Goal: Task Accomplishment & Management: Complete application form

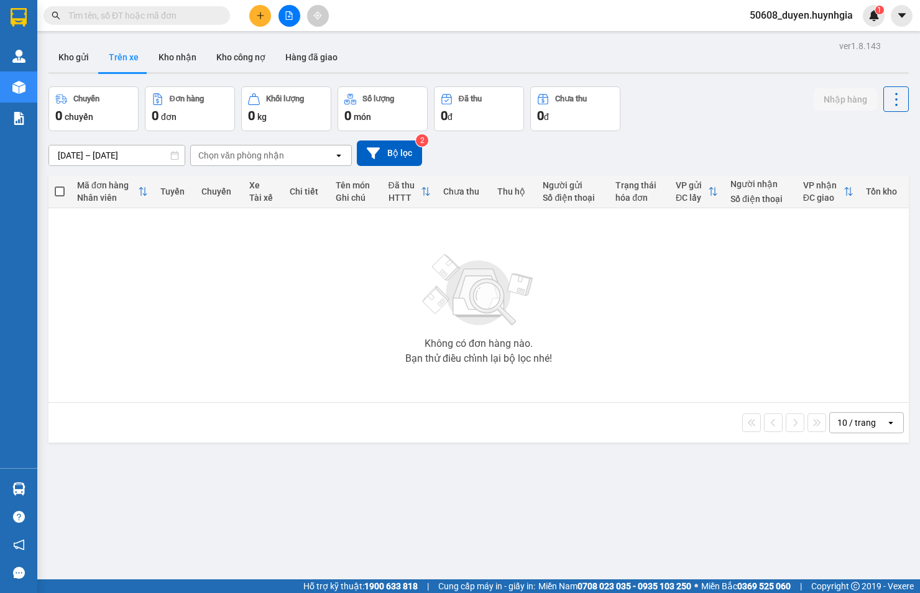
click at [261, 17] on icon "plus" at bounding box center [260, 15] width 9 height 9
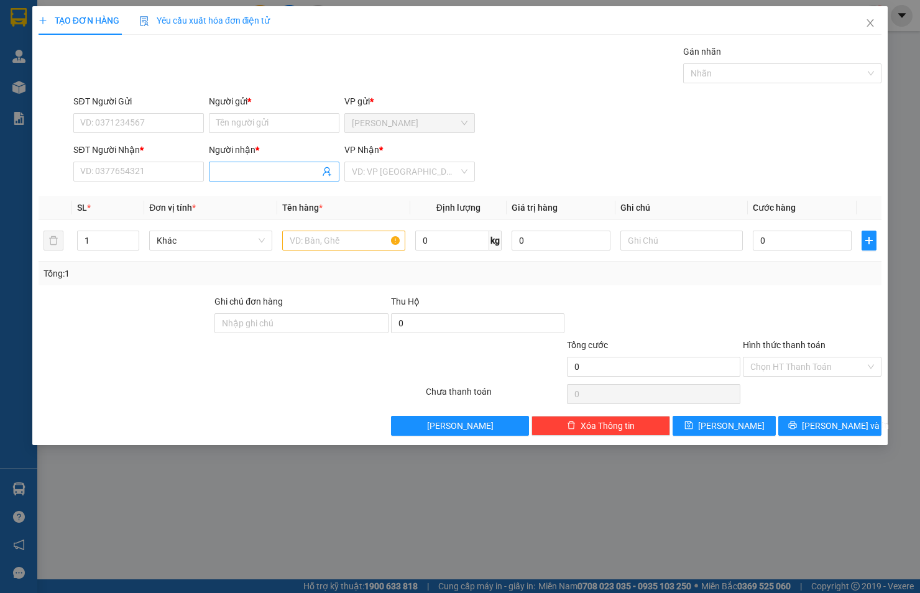
click at [267, 171] on input "Người nhận *" at bounding box center [267, 172] width 103 height 14
click at [144, 168] on input "SĐT Người Nhận *" at bounding box center [138, 172] width 131 height 20
type input "0869052023"
click at [171, 199] on div "0869052023 - DƯƠNG" at bounding box center [139, 197] width 116 height 14
type input "DƯƠNG"
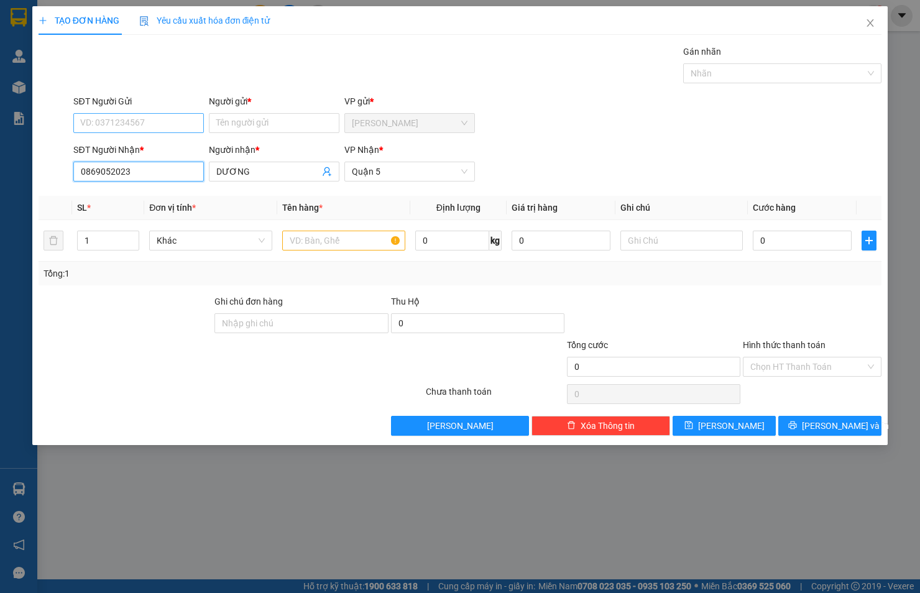
type input "0869052023"
click at [147, 116] on input "SĐT Người Gửi" at bounding box center [138, 123] width 131 height 20
click at [147, 142] on div "0367676610 - [PERSON_NAME]" at bounding box center [142, 148] width 122 height 14
type input "0367676610"
type input "VÂN"
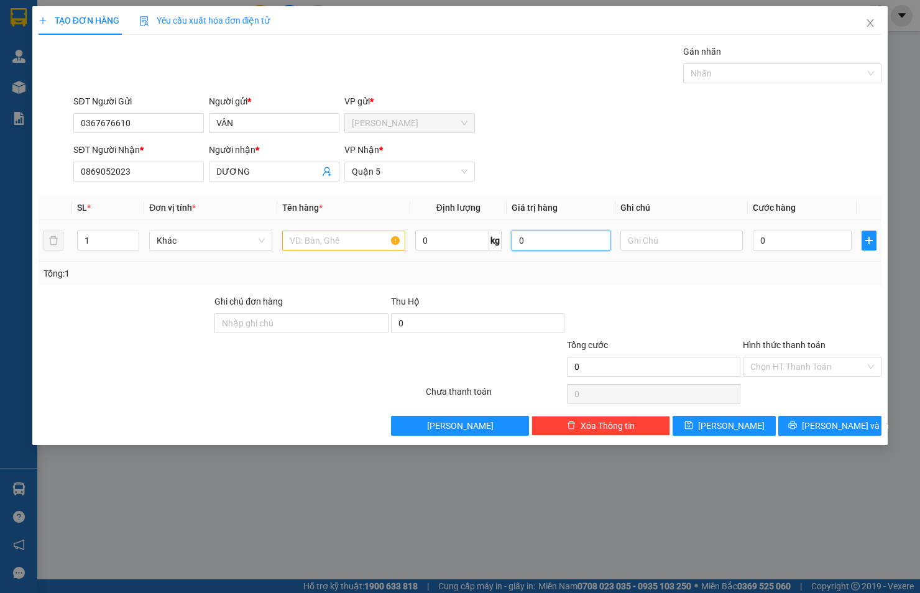
click at [525, 241] on input "0" at bounding box center [560, 241] width 99 height 20
type input "0"
click at [809, 236] on input "0" at bounding box center [802, 241] width 99 height 20
type input "2"
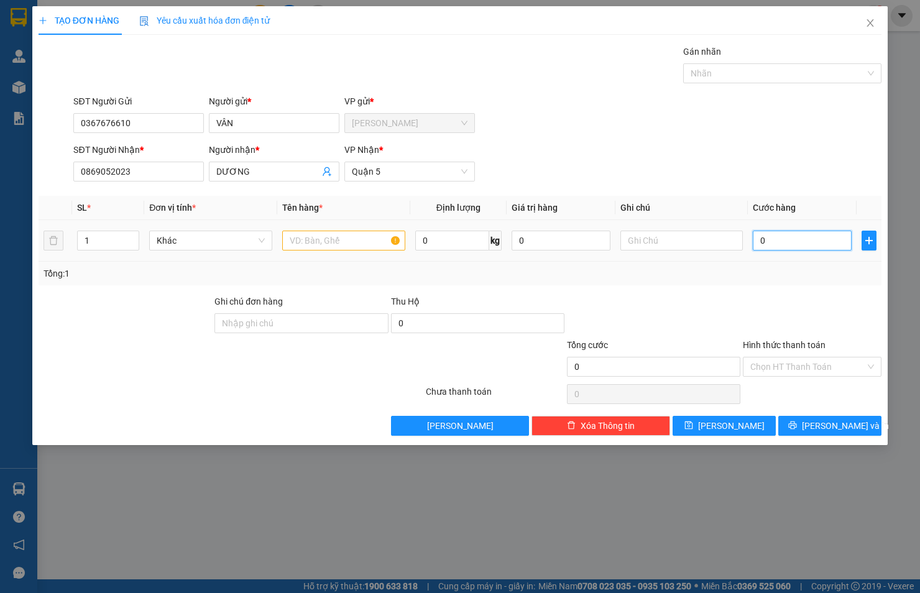
type input "2"
type input "20"
type input "20.000"
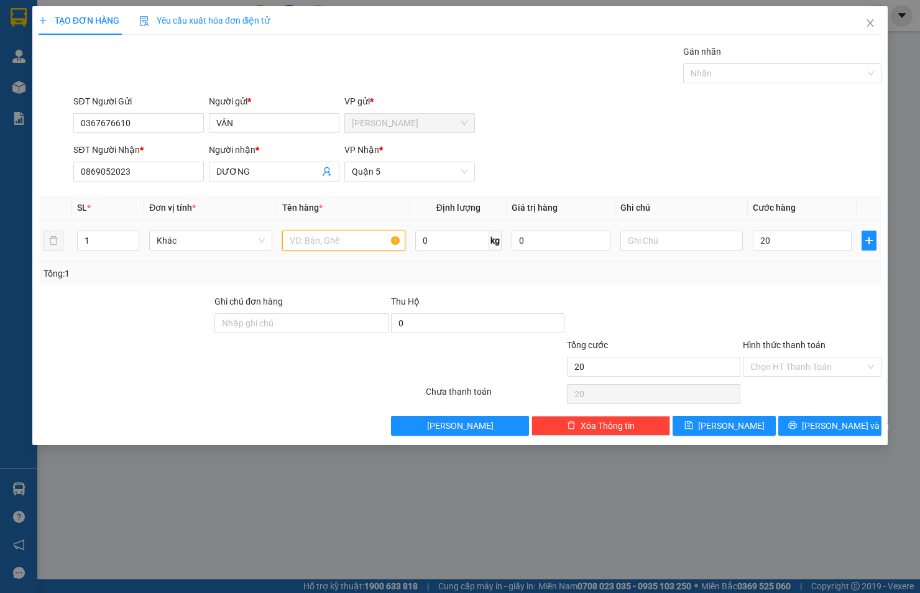
type input "20.000"
click at [351, 237] on input "text" at bounding box center [343, 241] width 123 height 20
type input "goi den"
click at [838, 423] on span "[PERSON_NAME] và In" at bounding box center [845, 426] width 87 height 14
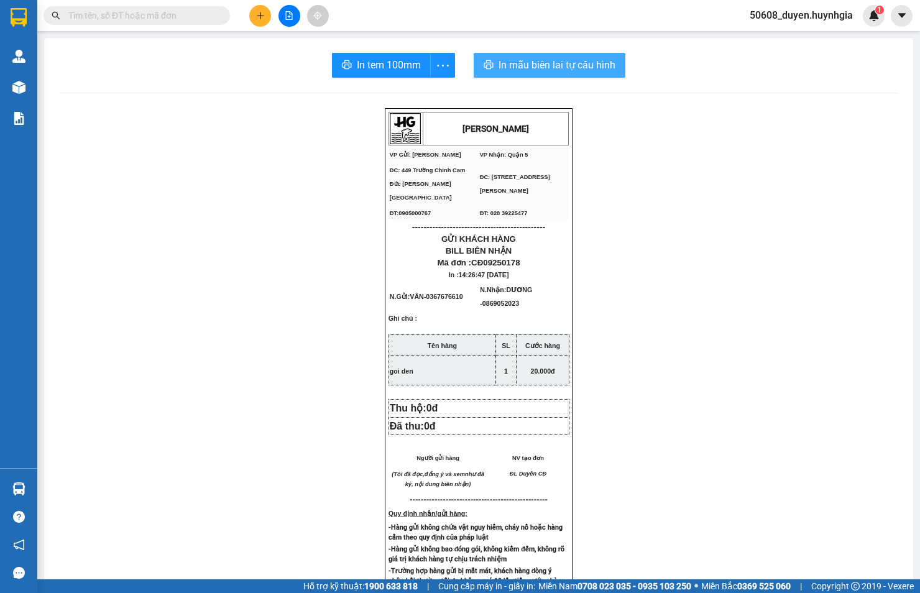
click at [536, 57] on span "In mẫu biên lai tự cấu hình" at bounding box center [556, 65] width 117 height 16
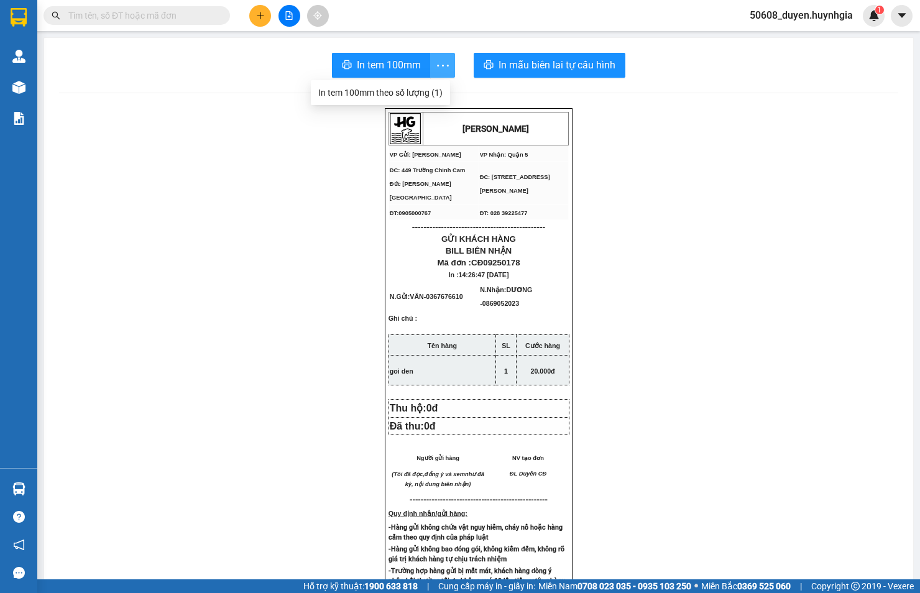
click at [437, 60] on icon "more" at bounding box center [443, 66] width 16 height 16
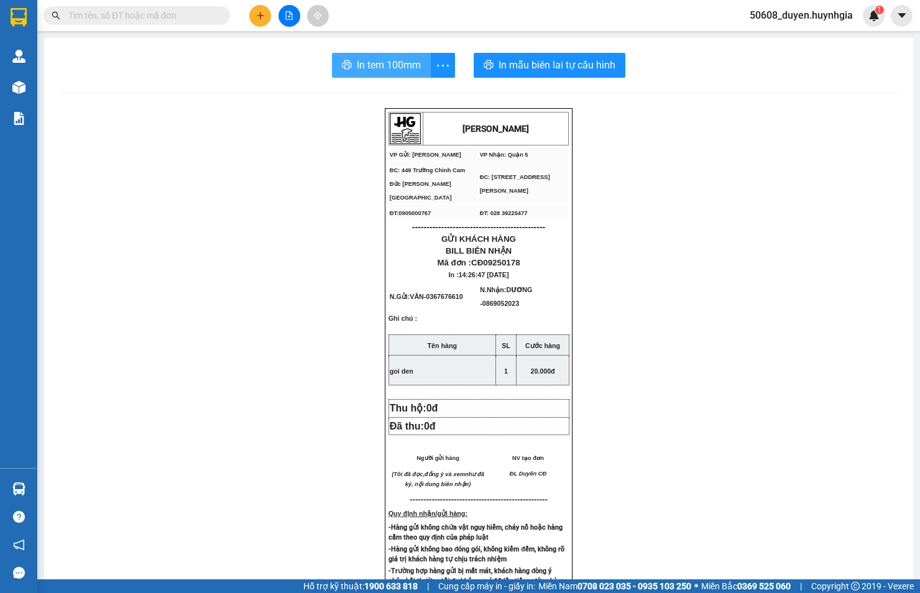
click at [407, 58] on span "In tem 100mm" at bounding box center [389, 65] width 64 height 16
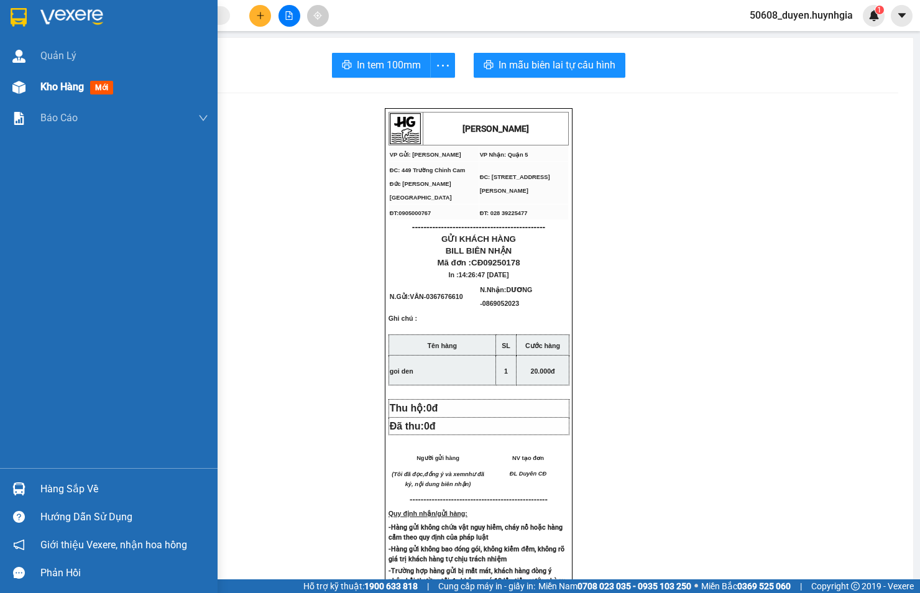
click at [66, 90] on span "Kho hàng" at bounding box center [62, 87] width 44 height 12
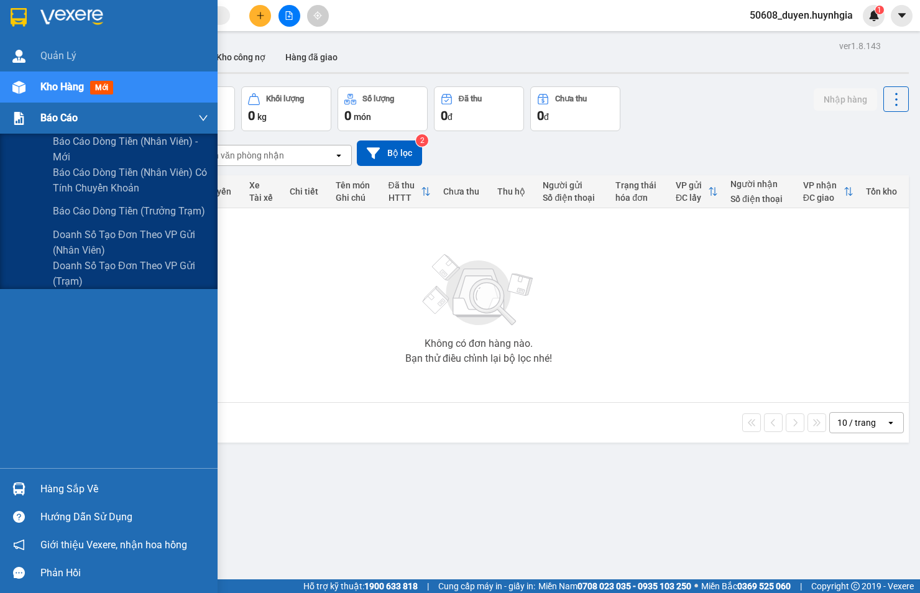
click at [19, 108] on div at bounding box center [19, 119] width 22 height 22
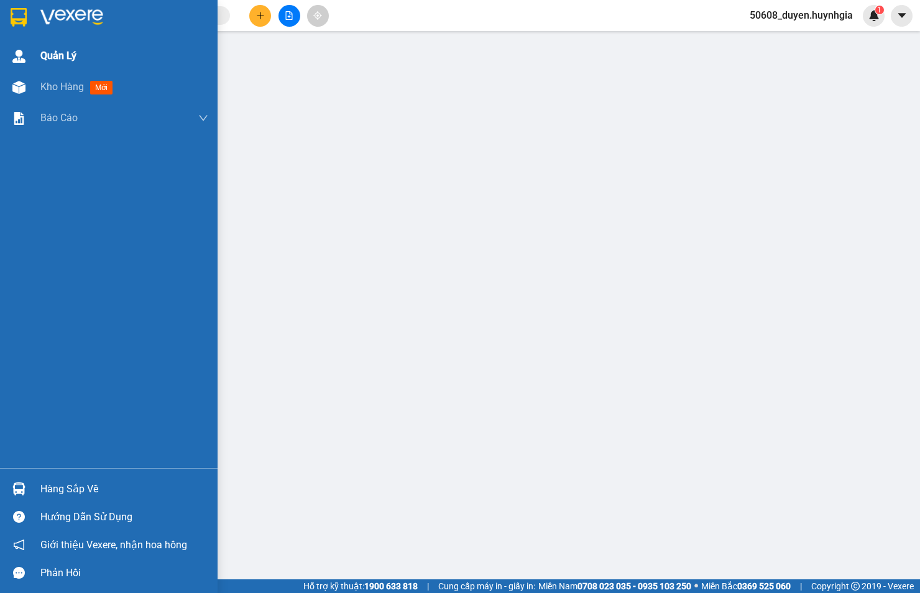
click at [21, 50] on img at bounding box center [18, 56] width 13 height 13
click at [51, 48] on span "Quản Lý" at bounding box center [58, 56] width 36 height 16
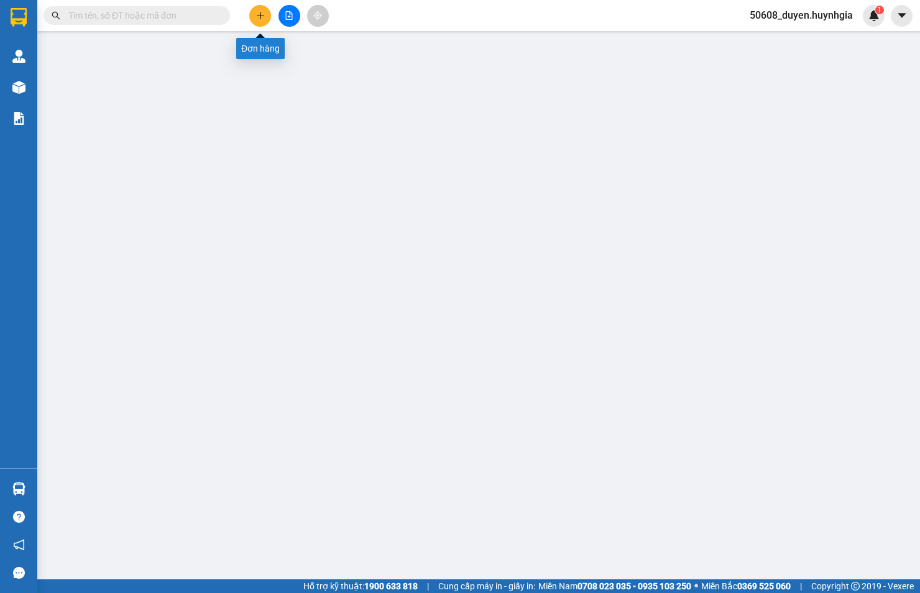
click at [264, 11] on icon "plus" at bounding box center [260, 15] width 9 height 9
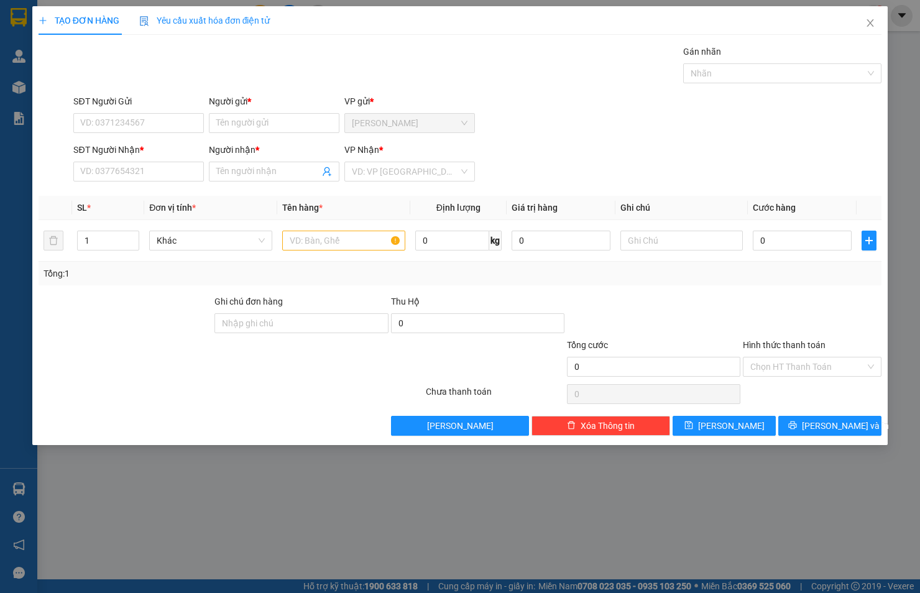
click at [175, 470] on div "TẠO ĐƠN HÀNG Yêu cầu xuất hóa đơn điện tử Transit Pickup Surcharge Ids Transit …" at bounding box center [460, 296] width 920 height 593
click at [13, 15] on div "TẠO ĐƠN HÀNG Yêu cầu xuất hóa đơn điện tử Transit Pickup Surcharge Ids Transit …" at bounding box center [460, 296] width 920 height 593
click at [865, 17] on span "Close" at bounding box center [870, 23] width 35 height 35
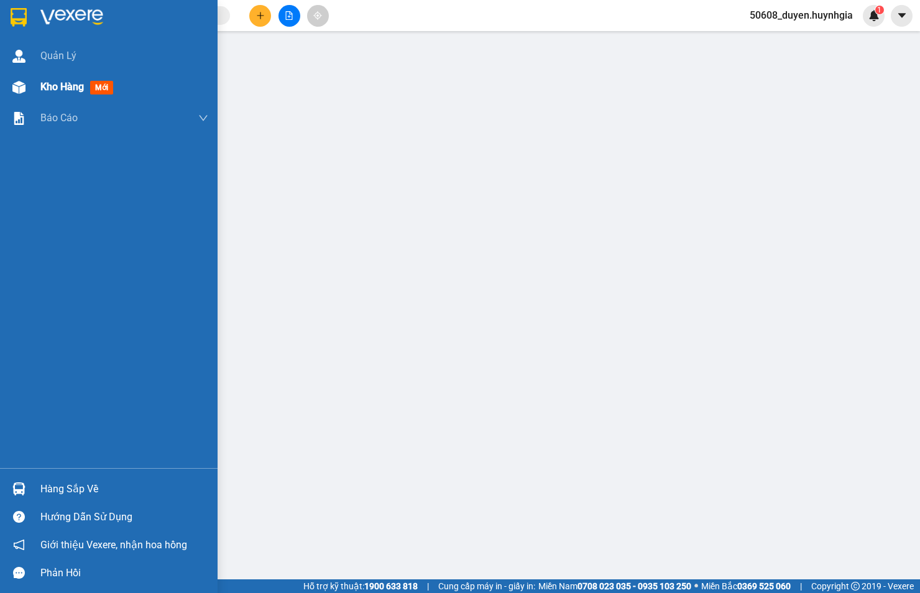
click at [54, 81] on span "Kho hàng" at bounding box center [62, 87] width 44 height 12
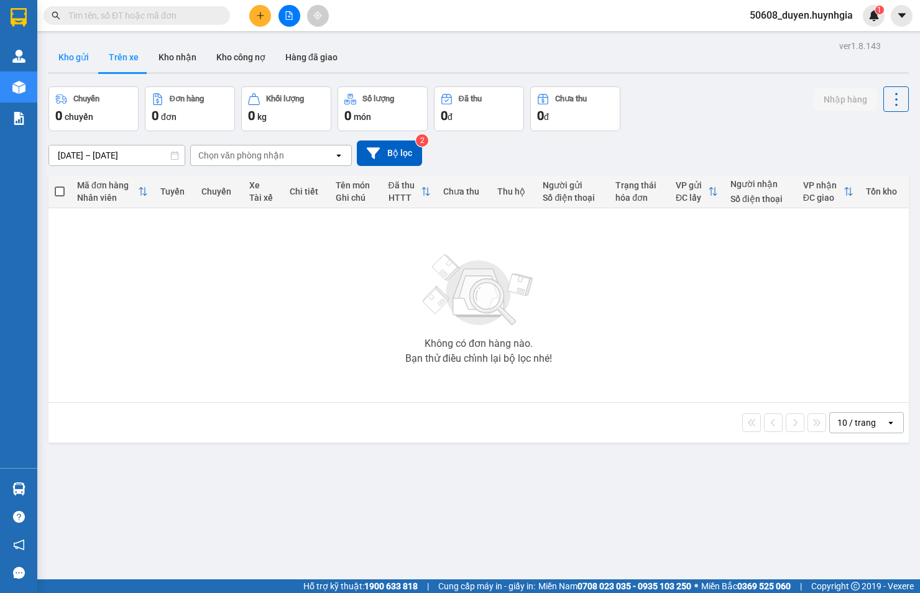
click at [85, 48] on button "Kho gửi" at bounding box center [73, 57] width 50 height 30
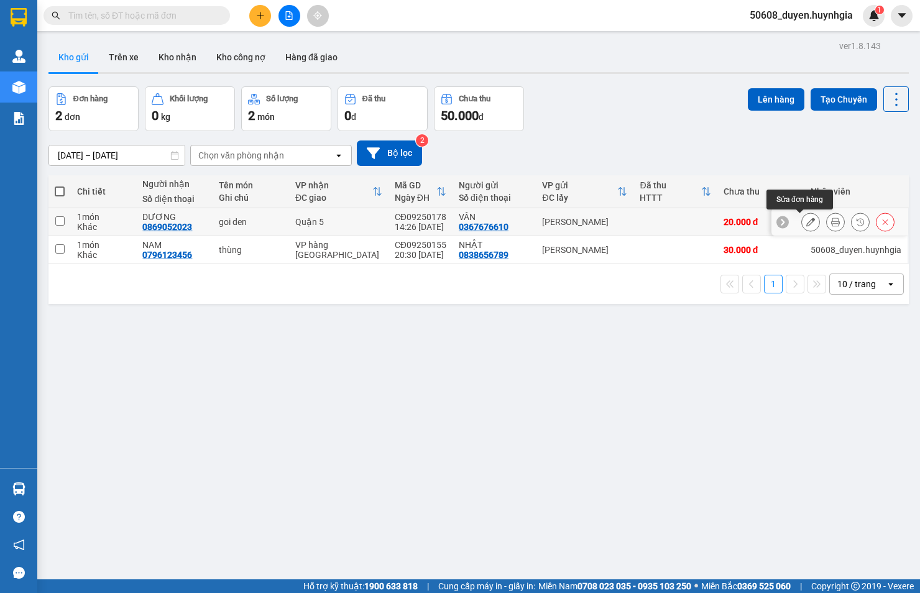
click at [806, 220] on icon at bounding box center [810, 222] width 9 height 9
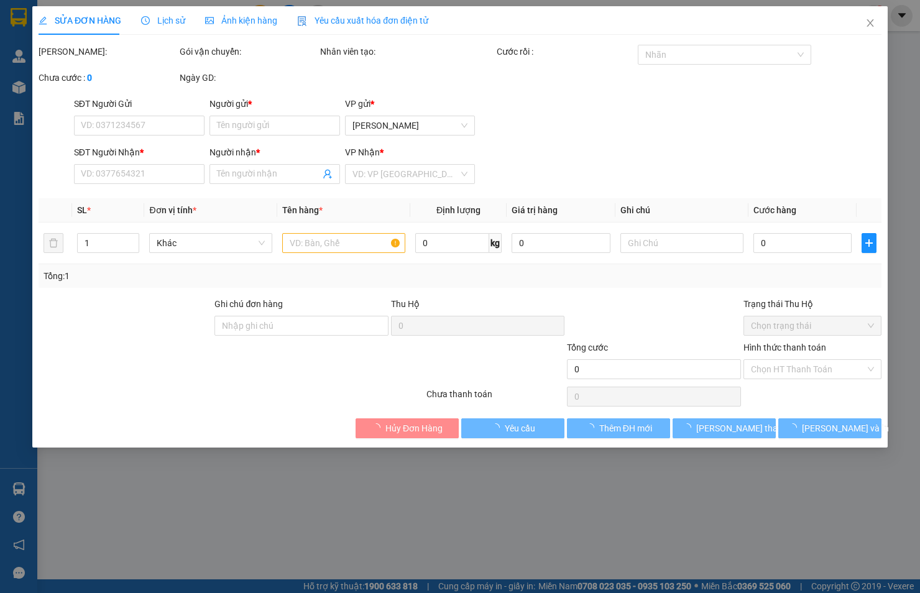
type input "0367676610"
type input "VÂN"
type input "0869052023"
type input "DƯƠNG"
type input "20.000"
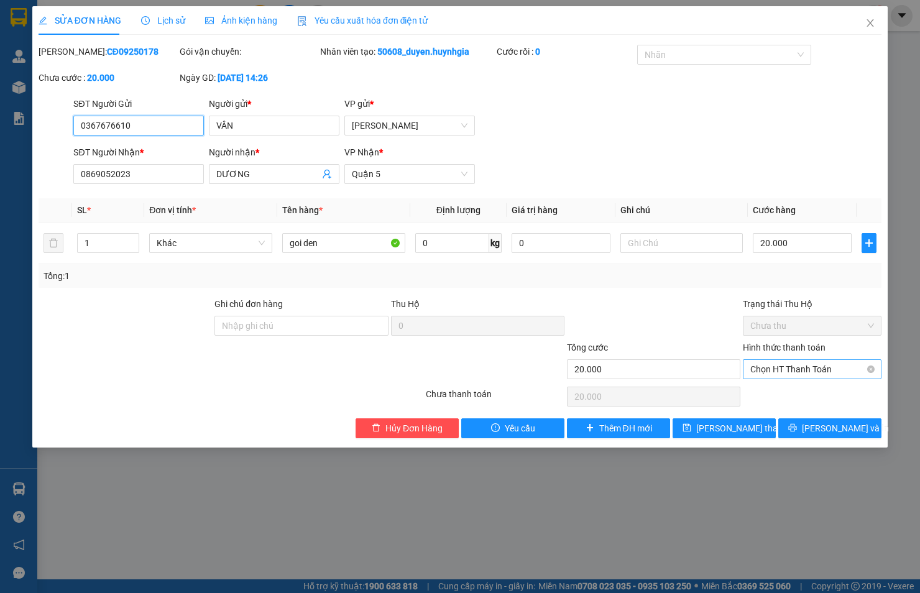
click at [833, 362] on span "Chọn HT Thanh Toán" at bounding box center [812, 369] width 124 height 19
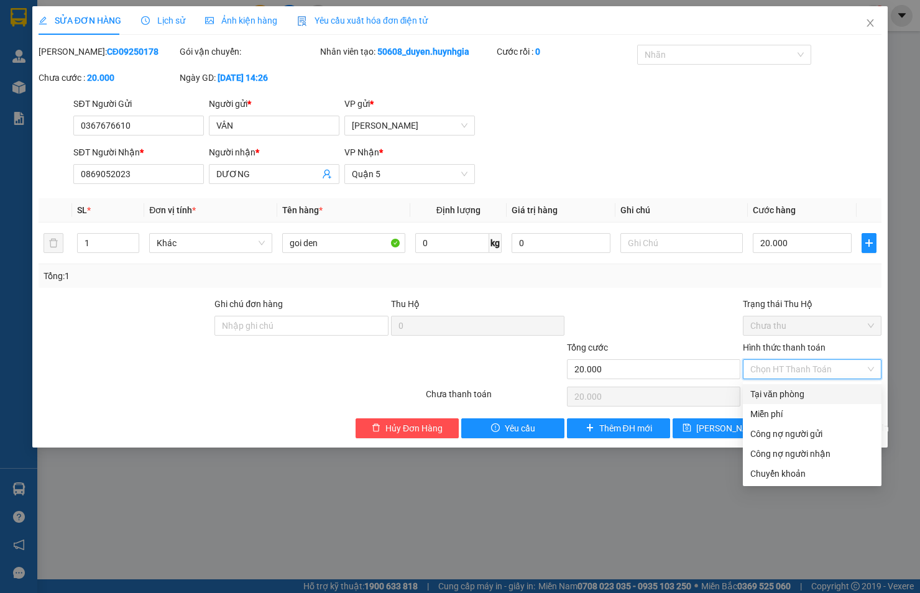
click at [797, 393] on div "Tại văn phòng" at bounding box center [812, 394] width 124 height 14
type input "0"
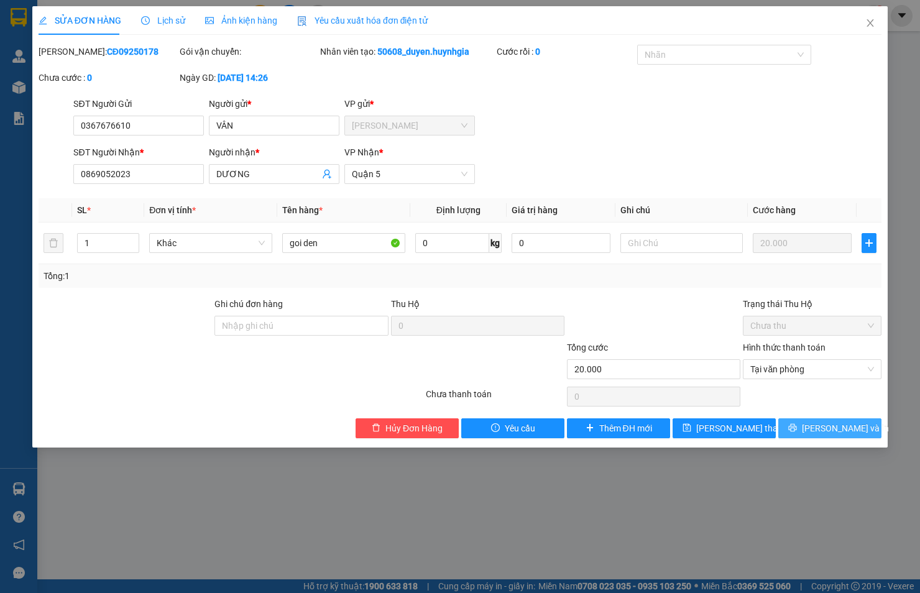
click at [798, 421] on button "[PERSON_NAME] và In" at bounding box center [829, 428] width 103 height 20
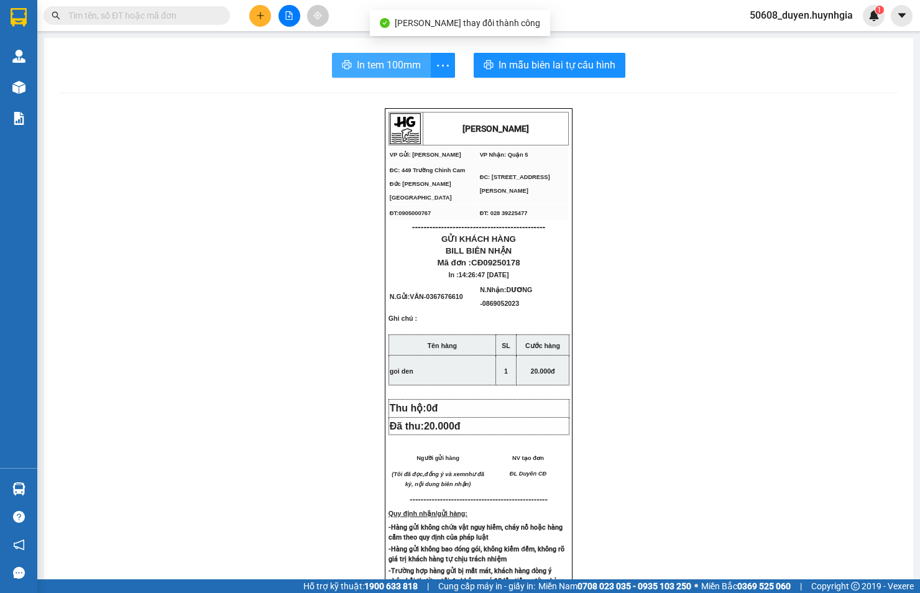
click at [417, 57] on button "In tem 100mm" at bounding box center [381, 65] width 99 height 25
